Goal: Task Accomplishment & Management: Manage account settings

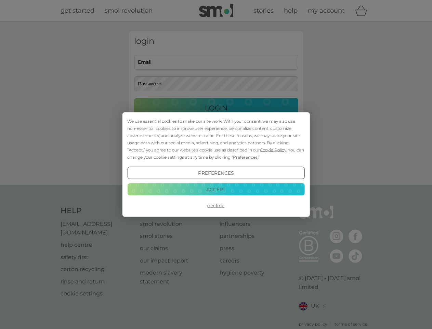
click at [274, 150] on span "Cookie Policy" at bounding box center [273, 149] width 26 height 5
click at [245, 157] on div "login Email Password Login ● ● ● ● ● ● ● ● ● ● ● ● ● ● ● ● ● ● ● ● ● ● ● ● ● ● …" at bounding box center [216, 103] width 175 height 144
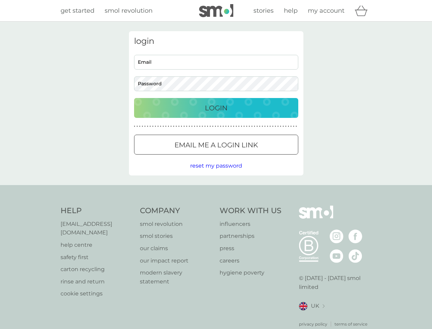
click at [216, 173] on div "login Email Password Login ● ● ● ● ● ● ● ● ● ● ● ● ● ● ● ● ● ● ● ● ● ● ● ● ● ● …" at bounding box center [216, 103] width 175 height 144
click at [216, 205] on div "Help [EMAIL_ADDRESS][DOMAIN_NAME] help centre safety first carton recycling rin…" at bounding box center [217, 266] width 312 height 122
click at [216, 189] on div "Help [EMAIL_ADDRESS][DOMAIN_NAME] help centre safety first carton recycling rin…" at bounding box center [216, 266] width 432 height 163
